Goal: Information Seeking & Learning: Understand process/instructions

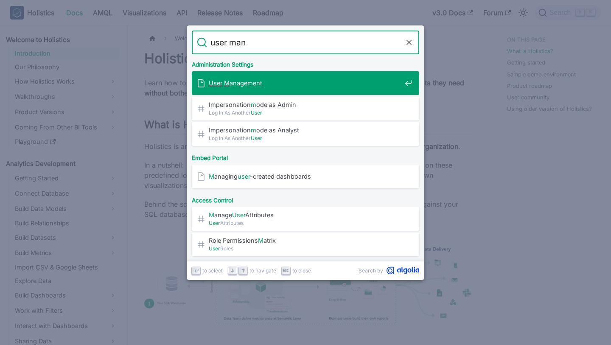
type input "user [PERSON_NAME]"
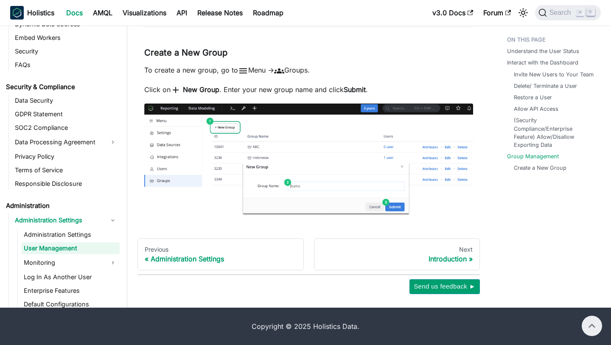
scroll to position [2575, 0]
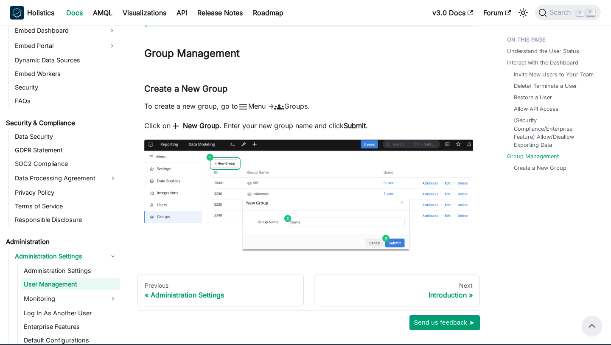
click at [85, 287] on link "User Management" at bounding box center [70, 285] width 99 height 12
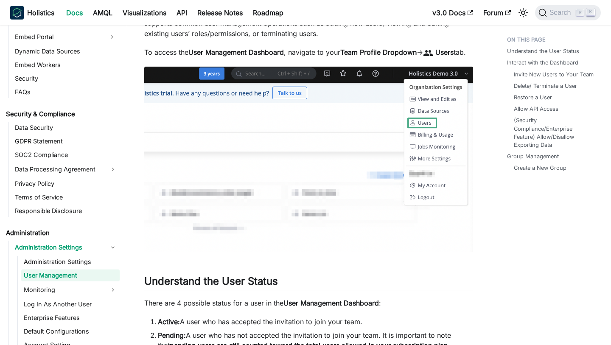
scroll to position [148, 0]
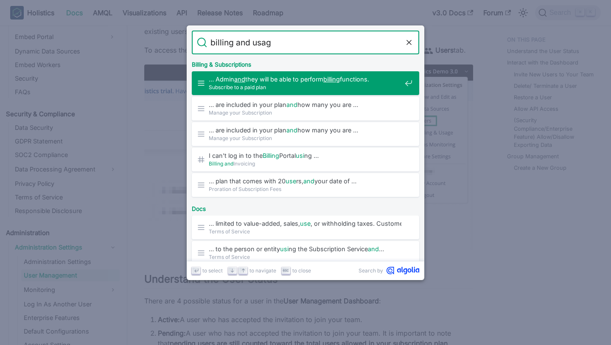
type input "billing and usage"
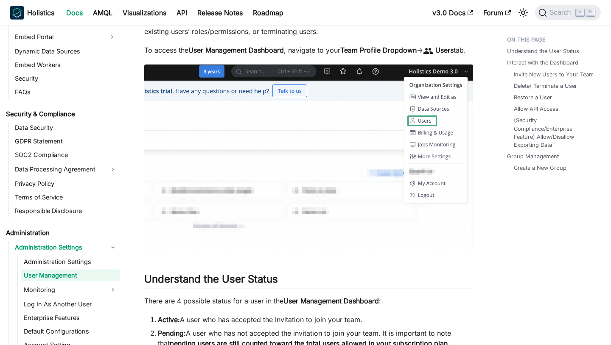
click at [290, 56] on p "To access the User Management Dashboard , navigate to your Team Profile Dropdow…" at bounding box center [308, 50] width 329 height 11
click at [284, 47] on strong "User Management Dashboard" at bounding box center [237, 50] width 96 height 8
click at [298, 50] on p "To access the User Management Dashboard , navigate to your Team Profile Dropdow…" at bounding box center [308, 50] width 329 height 11
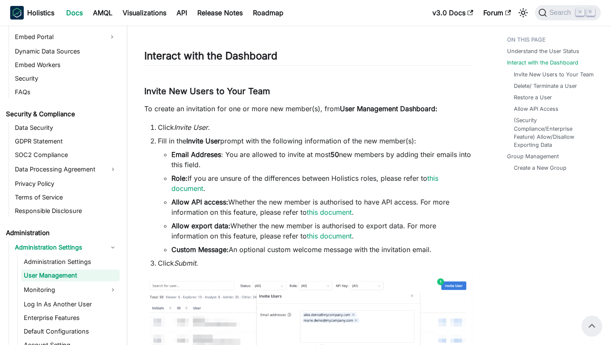
scroll to position [648, 0]
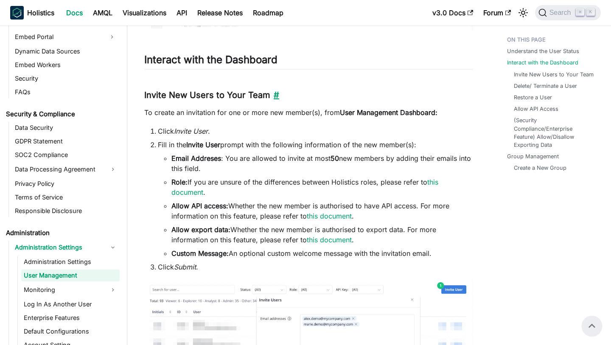
click at [277, 100] on link "​" at bounding box center [275, 95] width 9 height 10
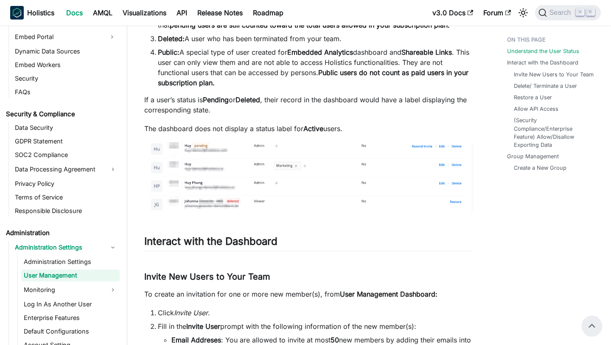
scroll to position [436, 0]
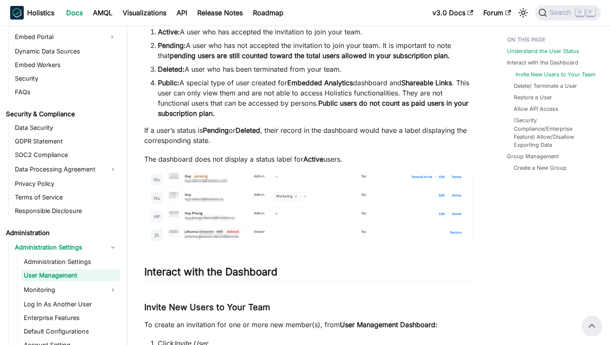
click at [569, 76] on link "Invite New Users to Your Team" at bounding box center [556, 74] width 80 height 8
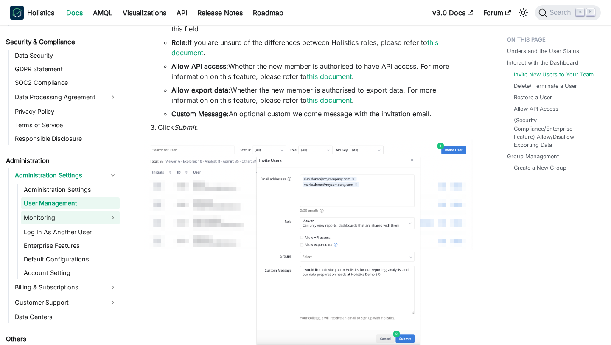
scroll to position [1027, 0]
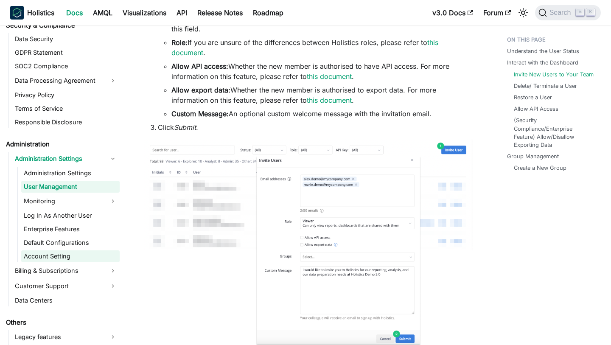
click at [82, 252] on link "Account Setting" at bounding box center [70, 257] width 99 height 12
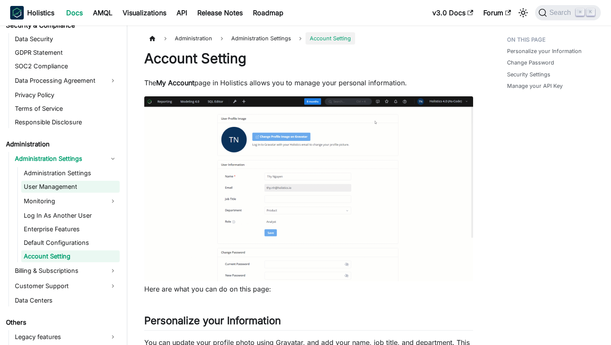
click at [80, 186] on link "User Management" at bounding box center [70, 187] width 99 height 12
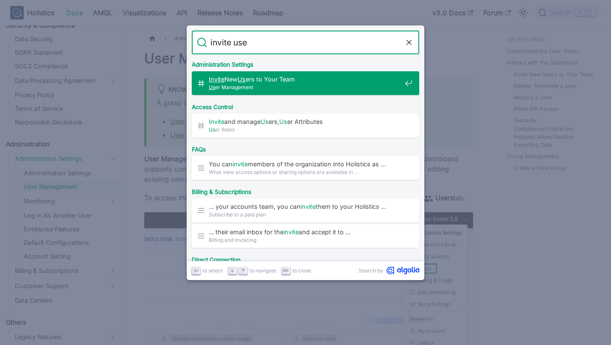
type input "invite user"
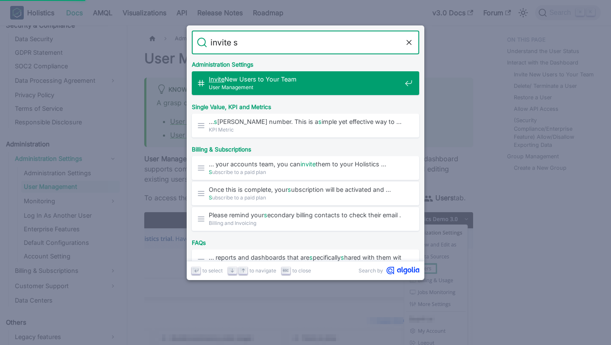
type input "invite"
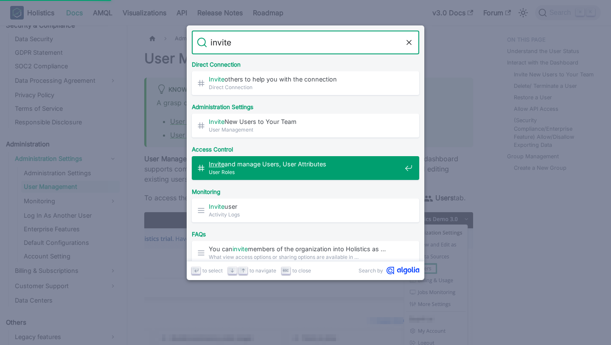
click at [272, 165] on span "Invite and manage Users, User Attributes" at bounding box center [305, 164] width 193 height 8
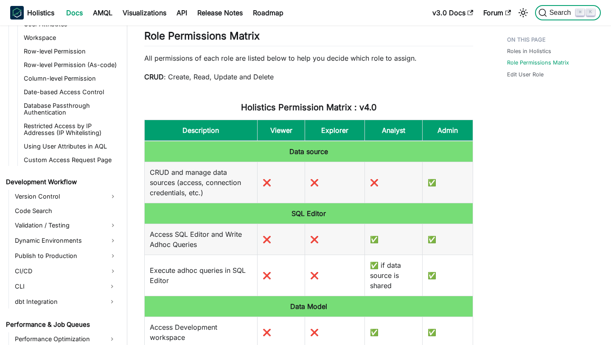
scroll to position [625, 0]
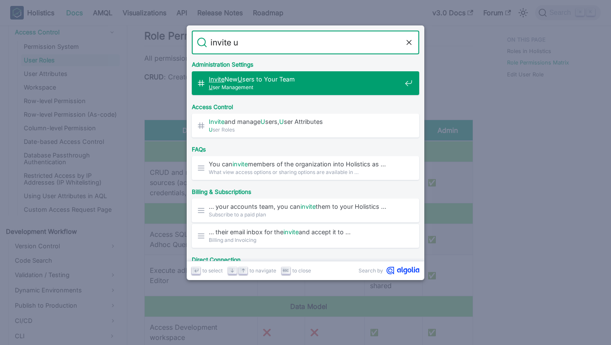
type input "invite us"
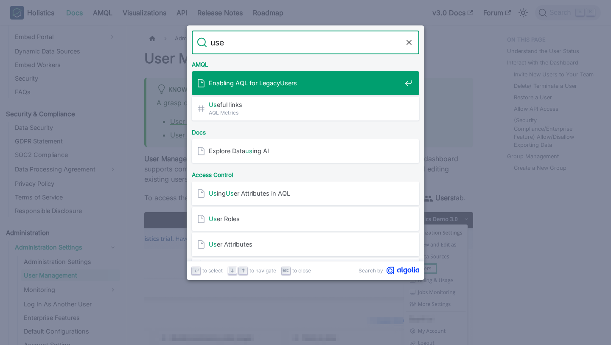
type input "user"
